Goal: Find specific page/section: Find specific page/section

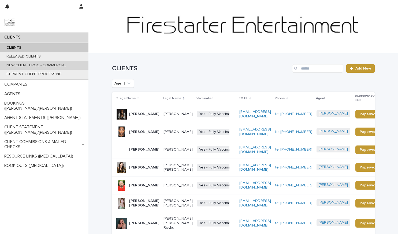
click at [29, 66] on p "NEW CLIENT PROC - COMMERCIAL" at bounding box center [36, 65] width 69 height 5
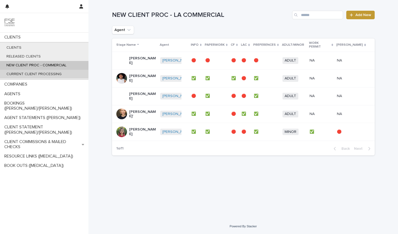
click at [55, 75] on p "CURRENT CLIENT PROCESSING" at bounding box center [34, 74] width 64 height 5
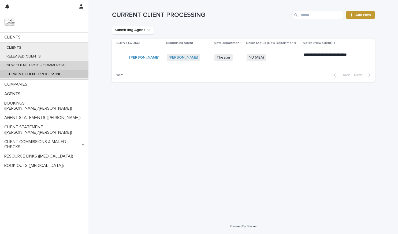
click at [55, 66] on p "NEW CLIENT PROC - COMMERCIAL" at bounding box center [36, 65] width 69 height 5
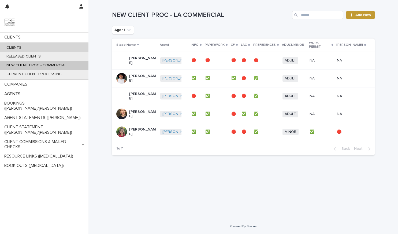
click at [28, 47] on div "CLIENTS" at bounding box center [44, 47] width 88 height 9
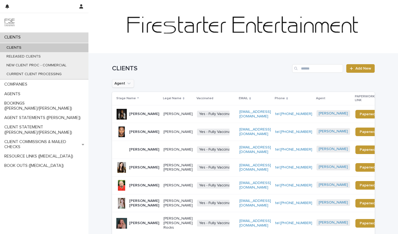
click at [126, 84] on icon "Agent" at bounding box center [128, 83] width 5 height 5
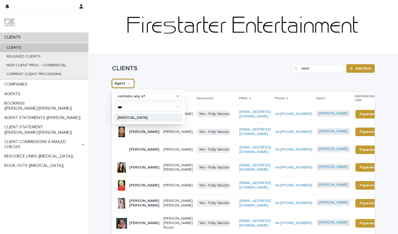
type input "***"
click at [133, 115] on div "[MEDICAL_DATA]" at bounding box center [148, 118] width 69 height 9
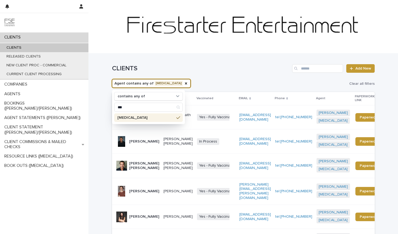
click at [201, 67] on h1 "CLIENTS" at bounding box center [201, 69] width 178 height 8
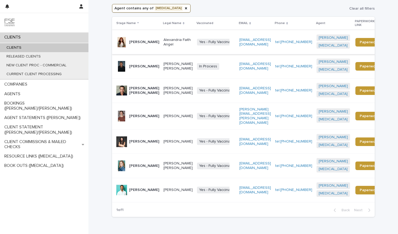
scroll to position [74, 0]
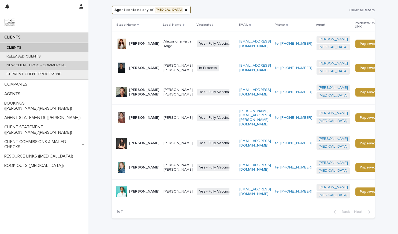
click at [62, 66] on p "NEW CLIENT PROC - COMMERCIAL" at bounding box center [36, 65] width 69 height 5
